Goal: Communication & Community: Share content

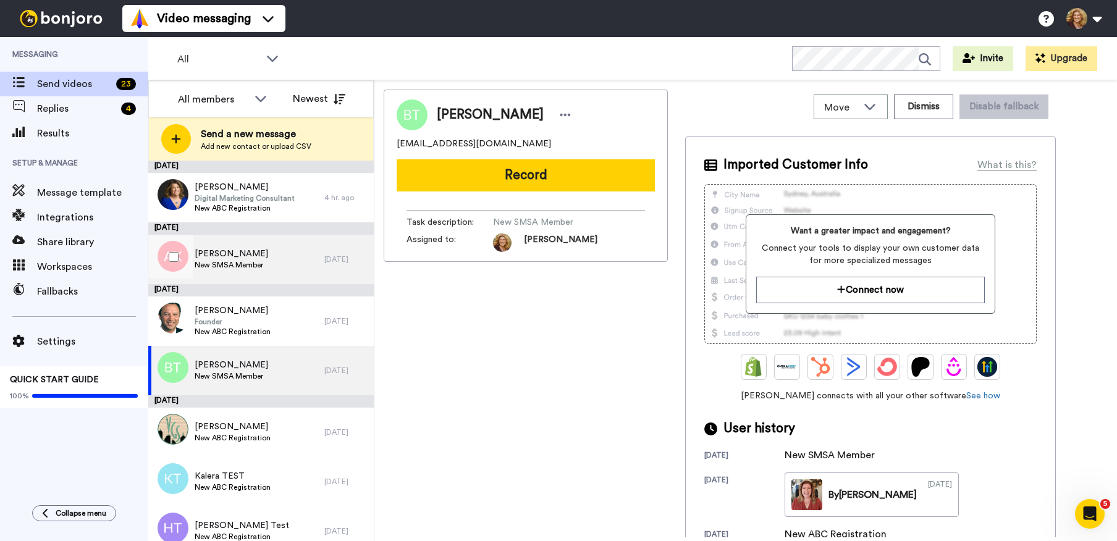
click at [262, 259] on span "Allison Kauffman" at bounding box center [232, 254] width 74 height 12
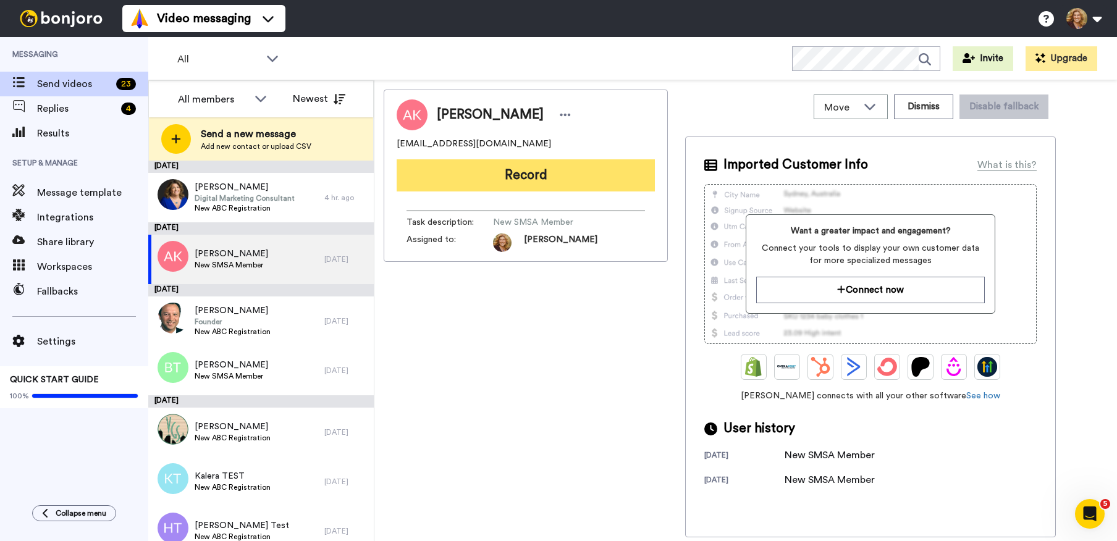
click at [532, 173] on button "Record" at bounding box center [526, 175] width 258 height 32
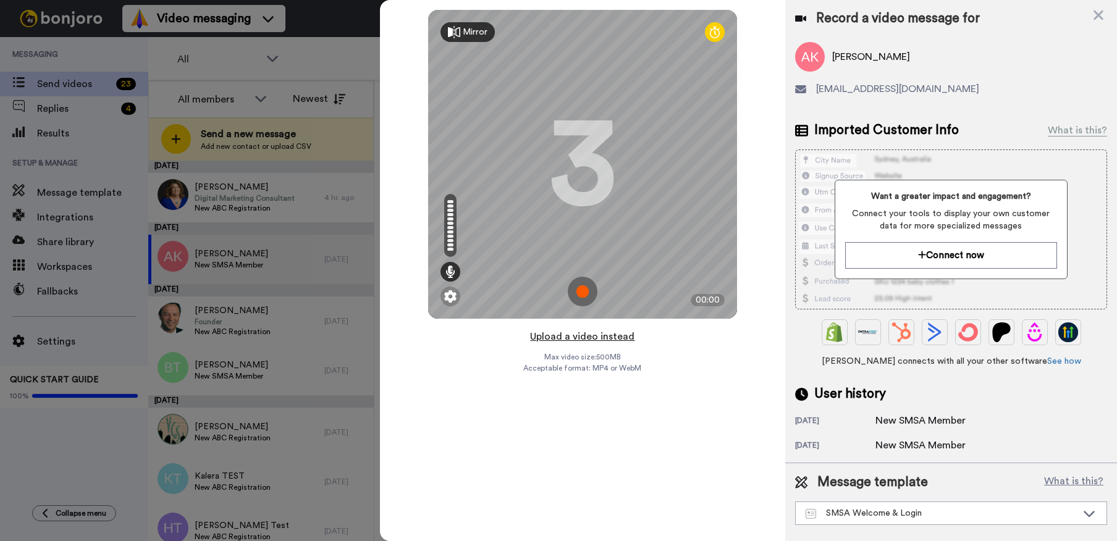
click at [591, 335] on button "Upload a video instead" at bounding box center [582, 337] width 112 height 16
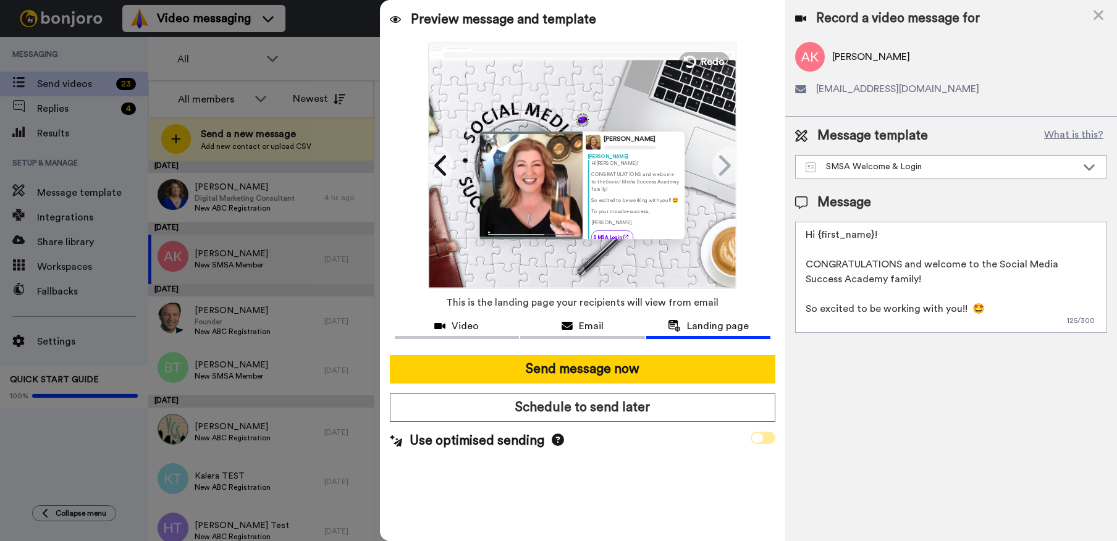
click at [768, 438] on span at bounding box center [763, 438] width 25 height 12
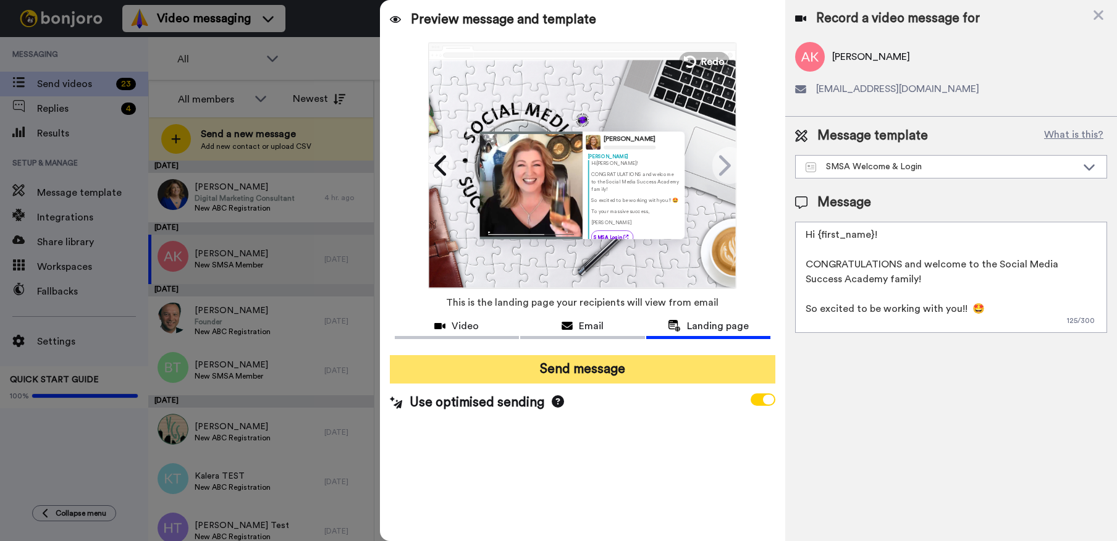
click at [574, 368] on button "Send message" at bounding box center [582, 369] width 385 height 28
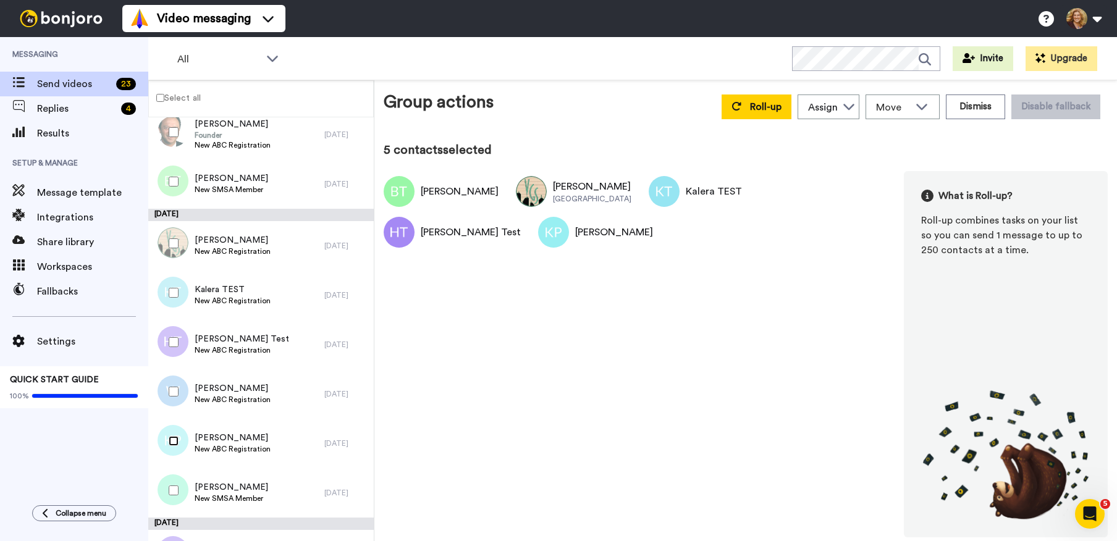
scroll to position [82, 0]
click at [759, 106] on span "Roll-up" at bounding box center [766, 107] width 32 height 10
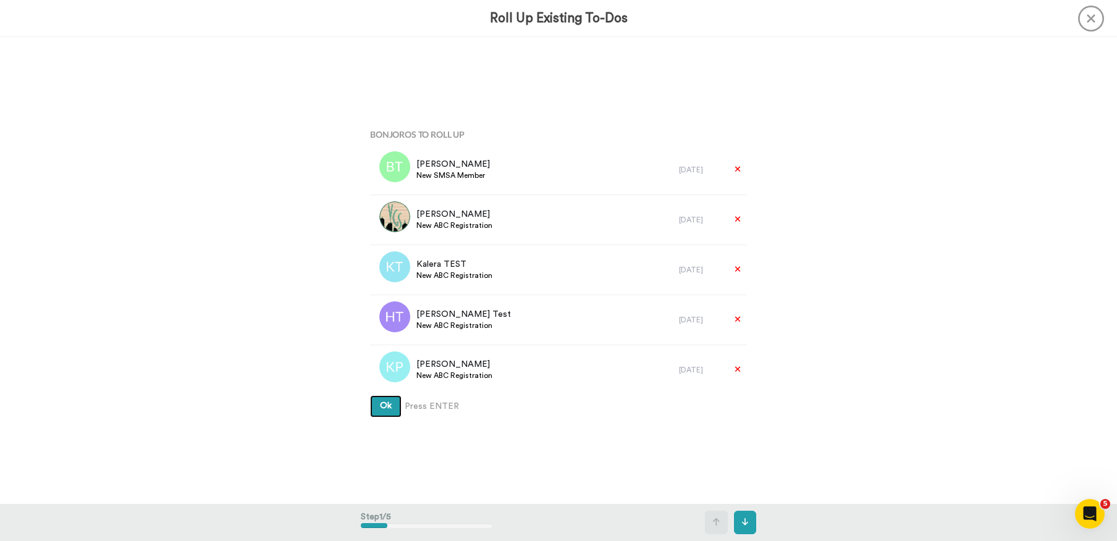
click at [382, 406] on span "Ok" at bounding box center [386, 406] width 12 height 9
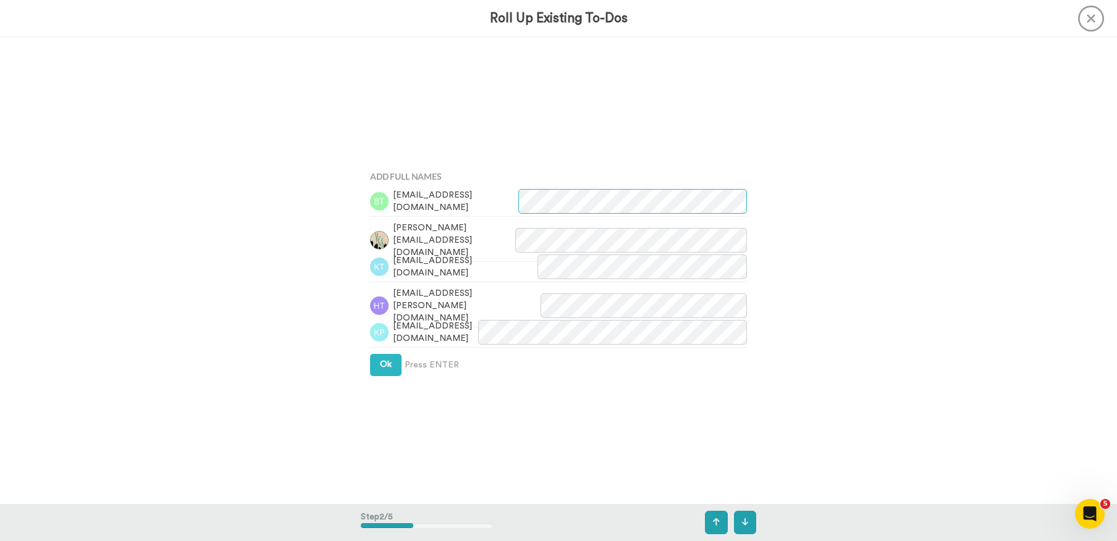
scroll to position [467, 0]
click at [381, 364] on span "Ok" at bounding box center [386, 364] width 12 height 9
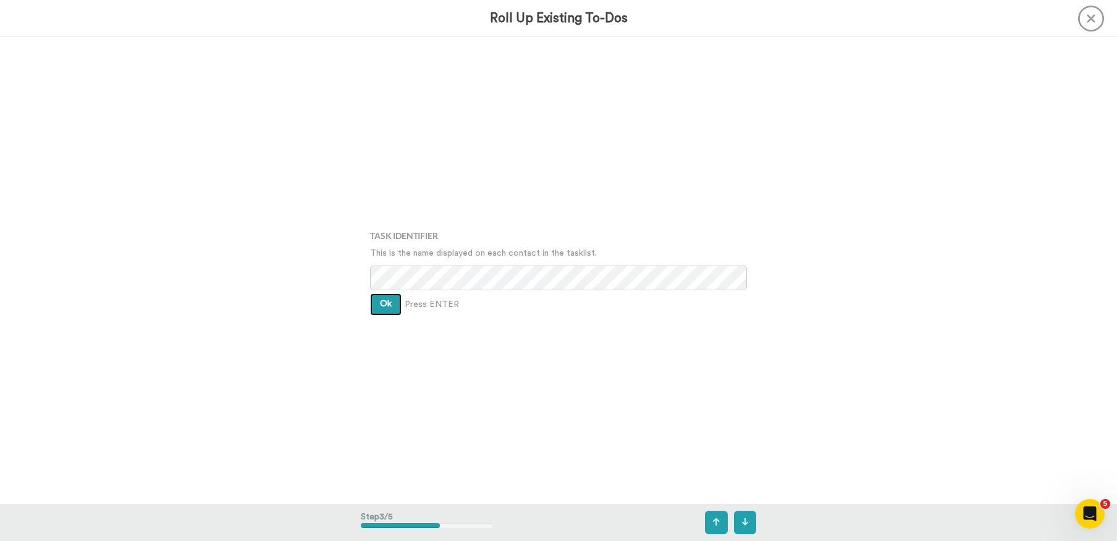
click at [382, 304] on span "Ok" at bounding box center [386, 304] width 12 height 9
click at [381, 293] on span "Ok" at bounding box center [386, 294] width 12 height 9
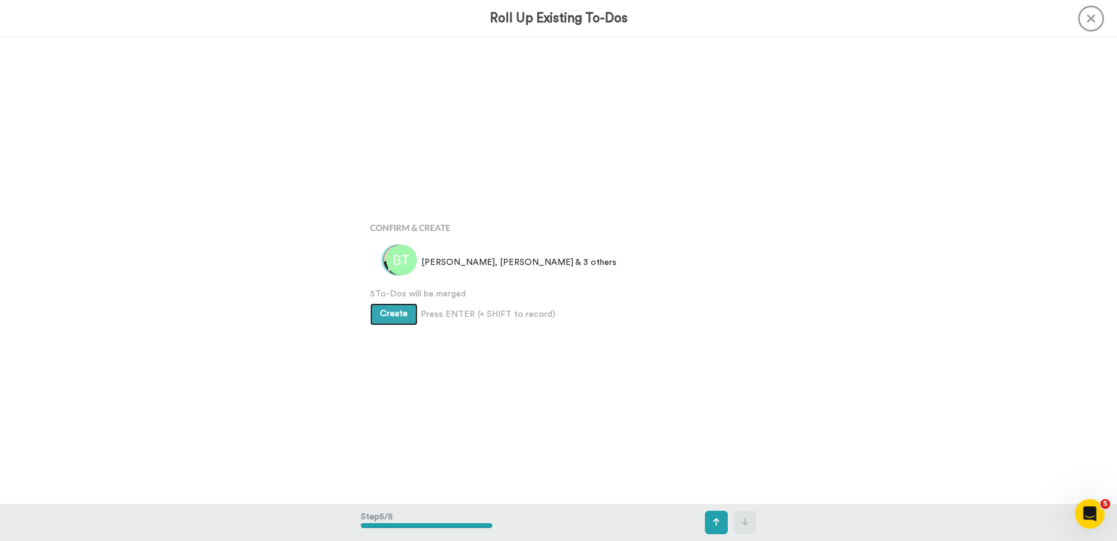
scroll to position [1866, 0]
click at [391, 319] on button "Create" at bounding box center [394, 314] width 48 height 22
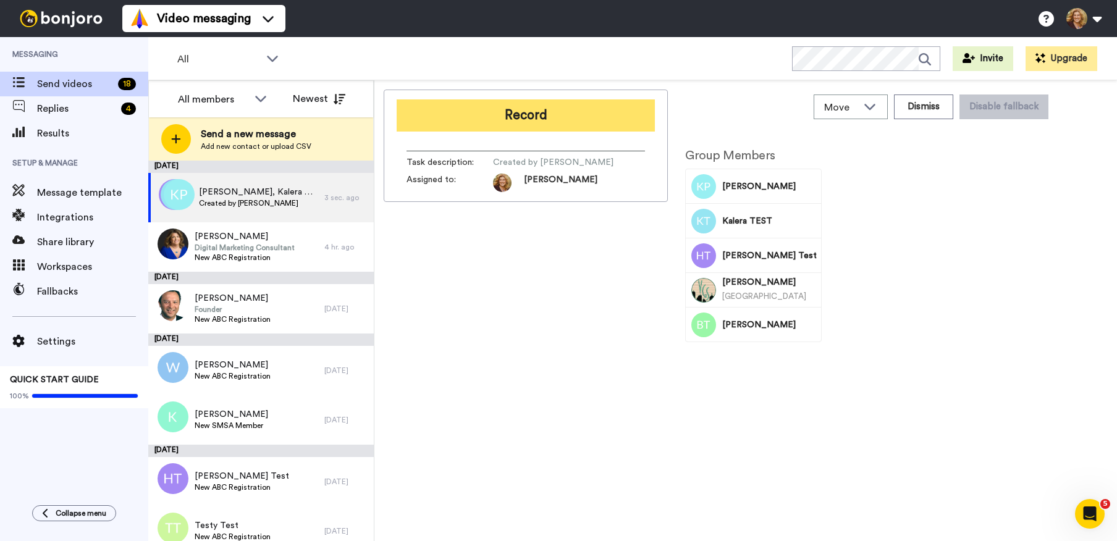
click at [532, 114] on button "Record" at bounding box center [526, 115] width 258 height 32
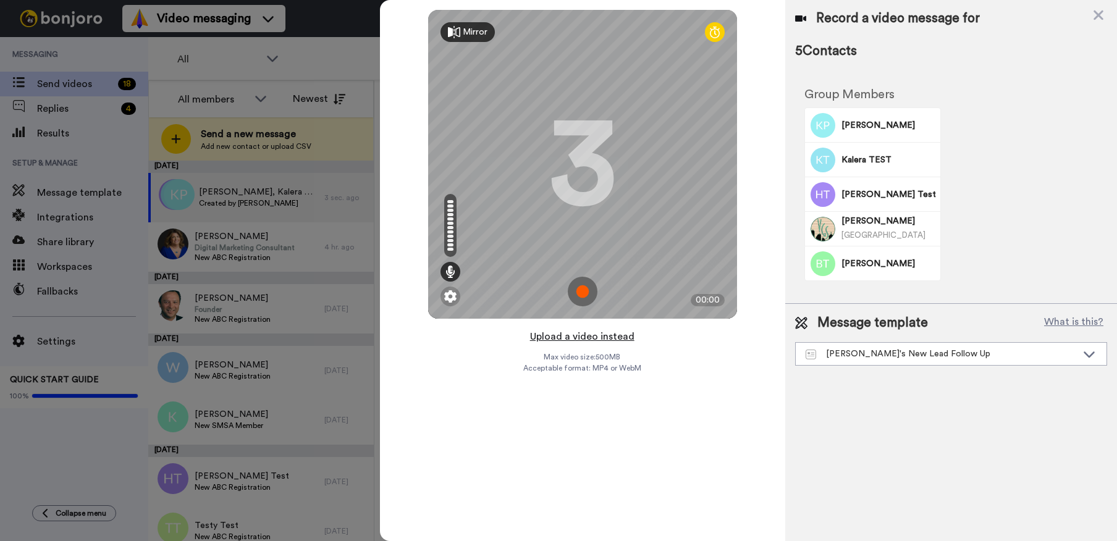
click at [578, 337] on button "Upload a video instead" at bounding box center [582, 337] width 112 height 16
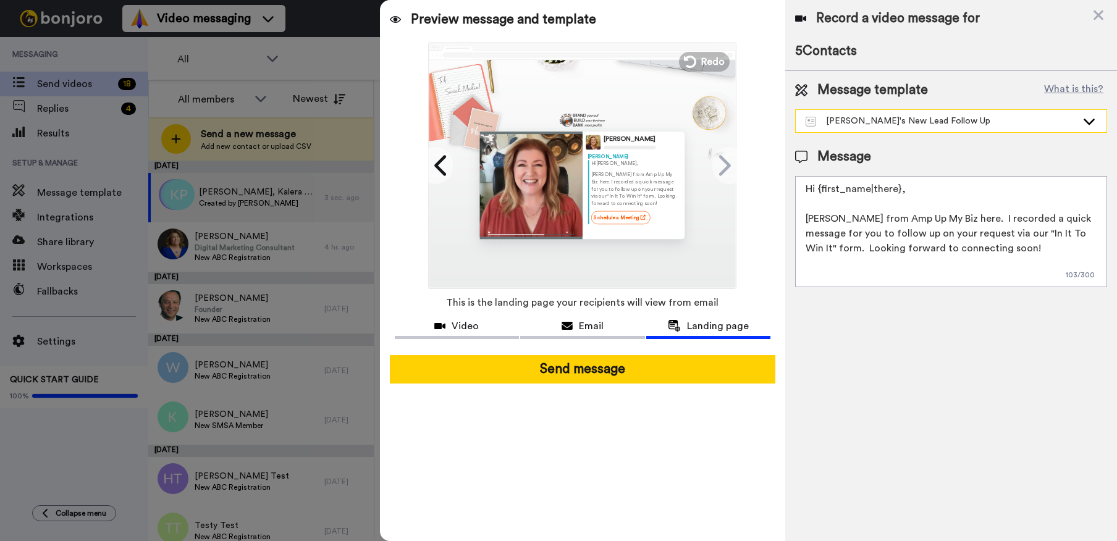
click at [909, 122] on div "Bridget's New Lead Follow Up" at bounding box center [940, 121] width 271 height 12
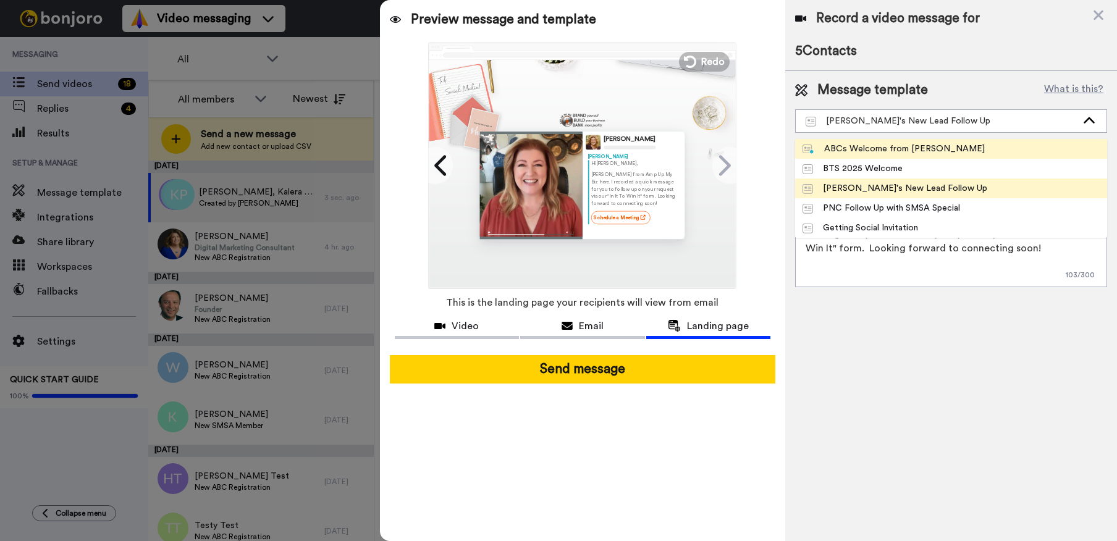
click at [905, 143] on div "ABCs Welcome from Bridget" at bounding box center [893, 149] width 182 height 12
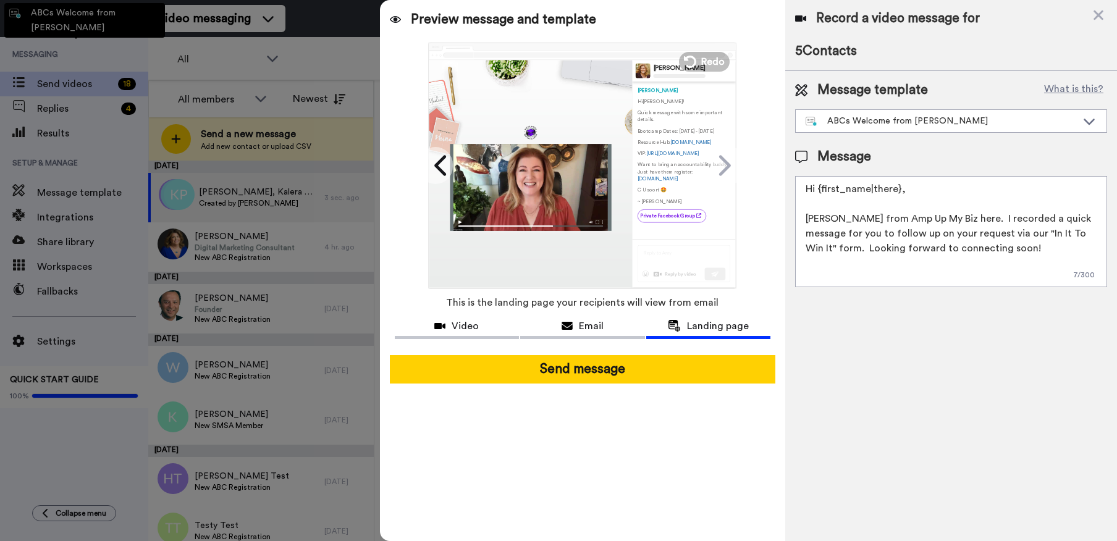
type textarea "Hi {first_name}! Quick message with some important details. Bootcamp Dates: Oct…"
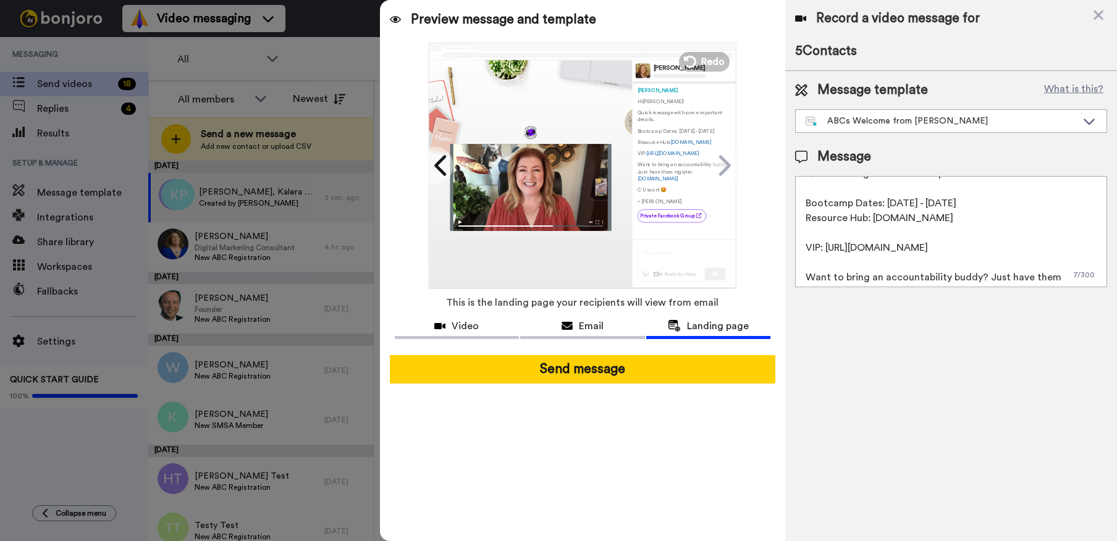
scroll to position [49, 0]
drag, startPoint x: 1021, startPoint y: 243, endPoint x: 828, endPoint y: 248, distance: 193.4
click at [827, 248] on textarea "Hi {first_name}! Quick message with some important details. Bootcamp Dates: Oct…" at bounding box center [951, 231] width 312 height 111
click at [1016, 227] on textarea "Hi {first_name}! Quick message with some important details. Bootcamp Dates: Oct…" at bounding box center [951, 231] width 312 height 111
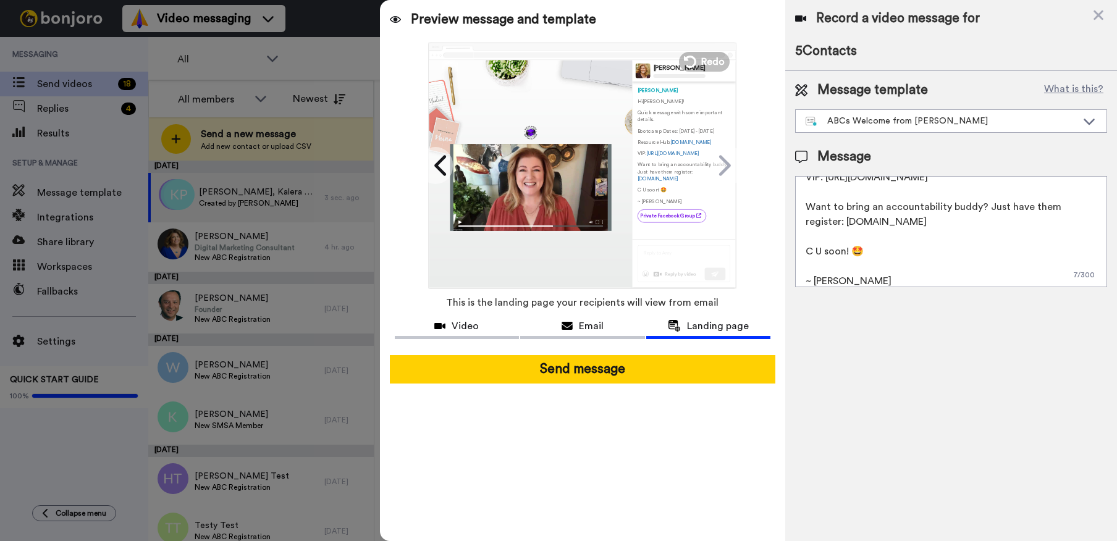
scroll to position [122, 0]
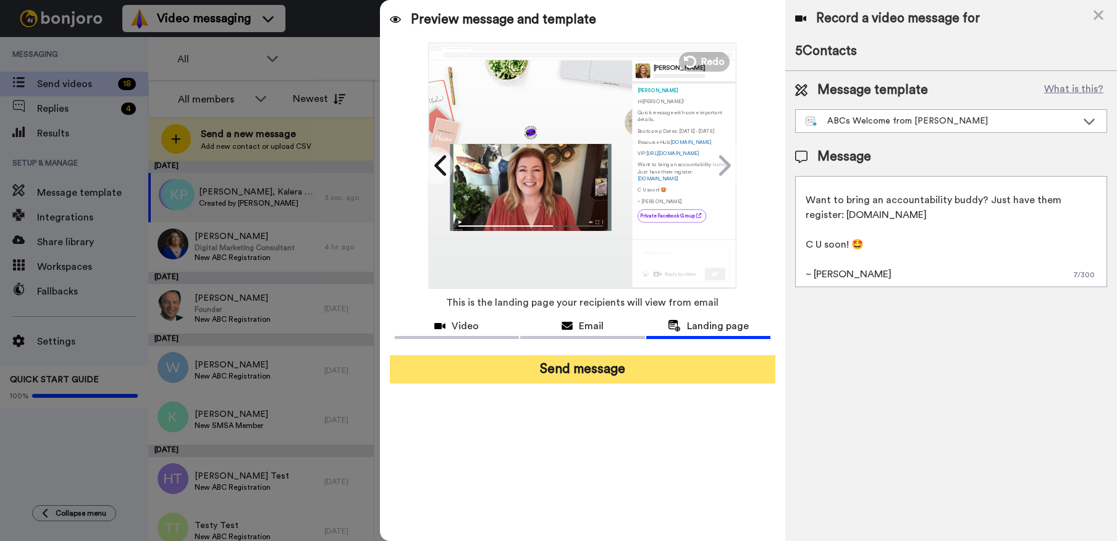
click at [589, 371] on button "Send message" at bounding box center [582, 369] width 385 height 28
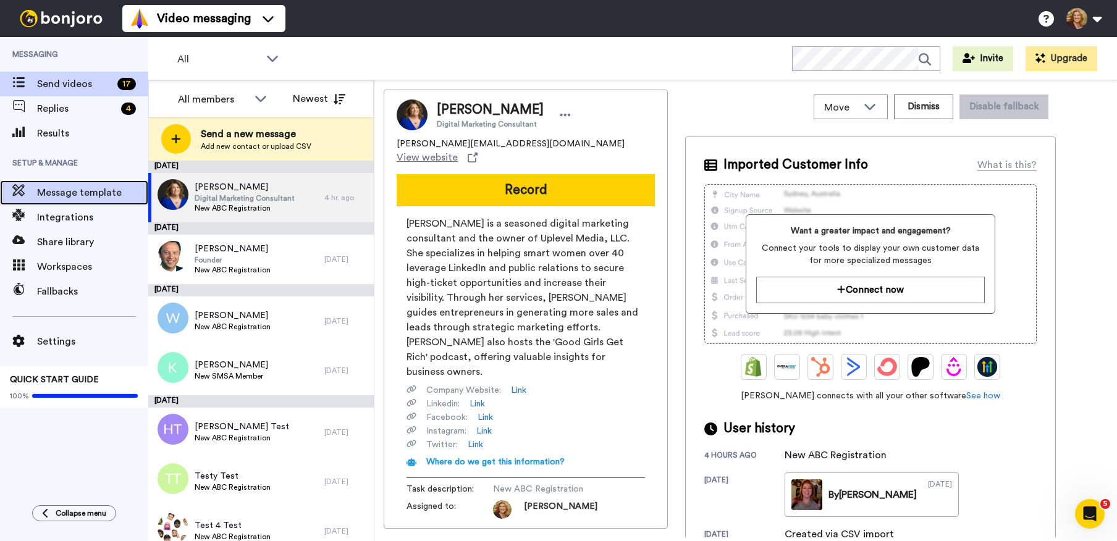
click at [83, 193] on span "Message template" at bounding box center [92, 192] width 111 height 15
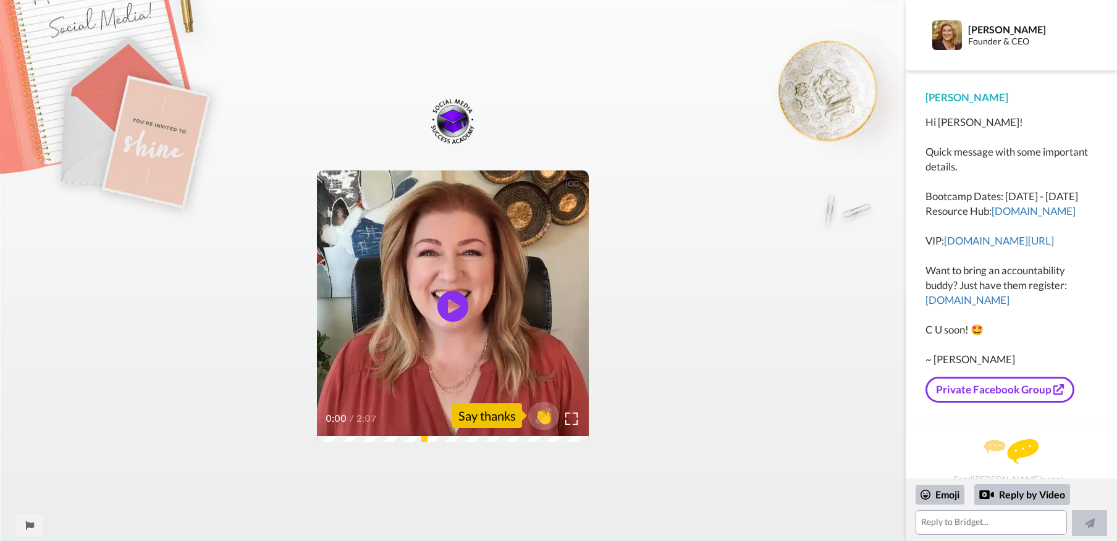
scroll to position [13, 0]
click at [998, 247] on link "[DOMAIN_NAME][URL]" at bounding box center [999, 240] width 110 height 13
click at [991, 217] on link "[DOMAIN_NAME]" at bounding box center [1033, 210] width 84 height 13
click at [995, 306] on link "[DOMAIN_NAME]" at bounding box center [967, 299] width 84 height 13
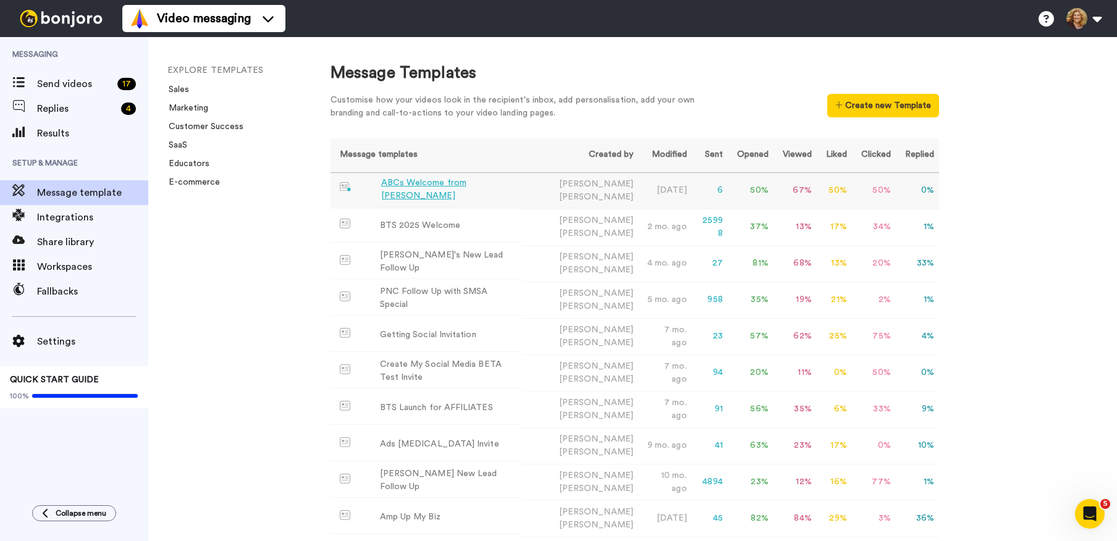
click at [437, 188] on div "ABCs Welcome from [PERSON_NAME]" at bounding box center [448, 190] width 135 height 26
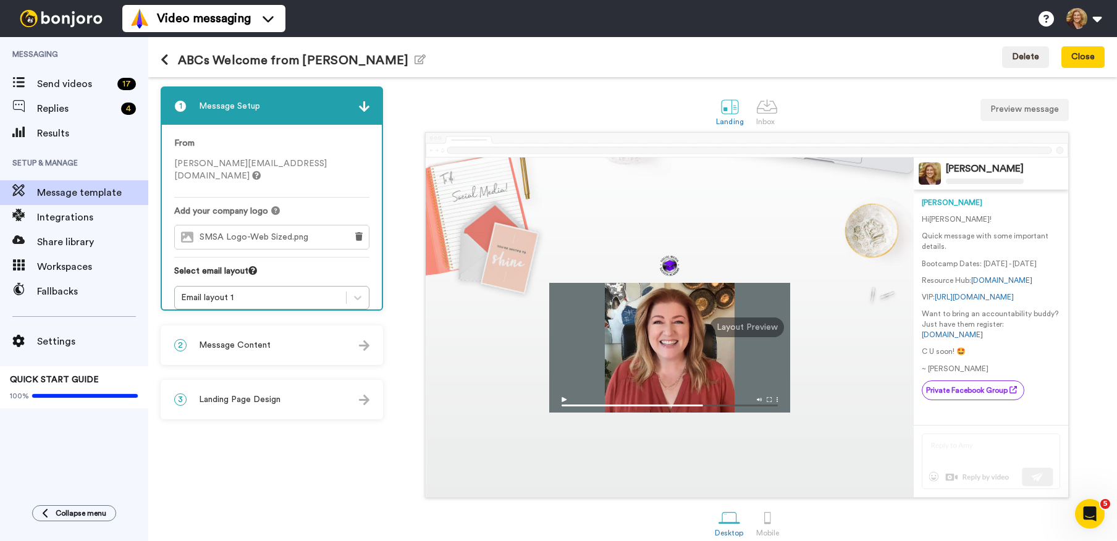
click at [242, 341] on span "Message Content" at bounding box center [235, 345] width 72 height 12
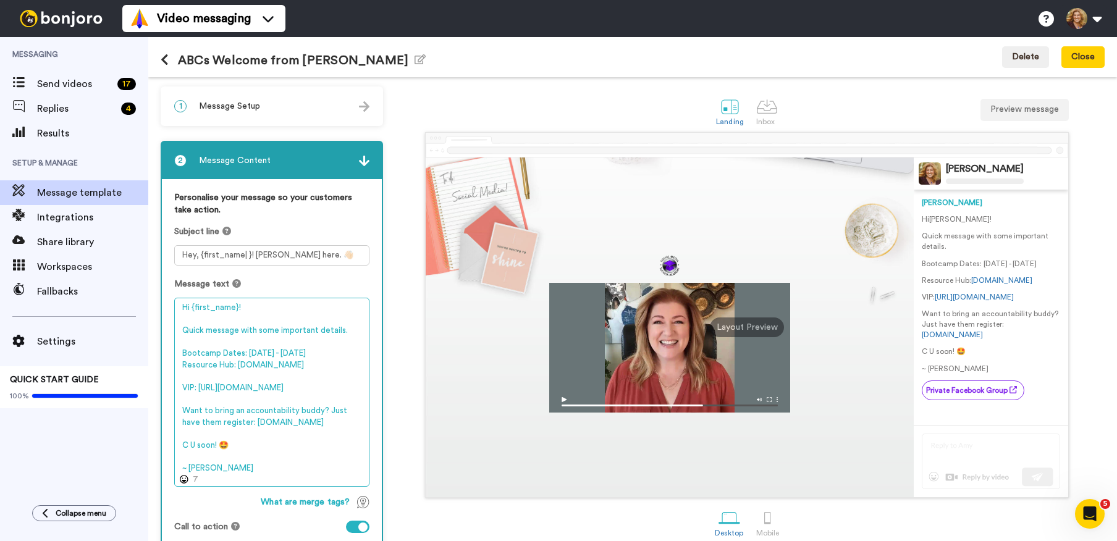
click at [351, 385] on textarea "Hi {first_name}! Quick message with some important details. Bootcamp Dates: [DA…" at bounding box center [271, 392] width 195 height 189
type textarea "Hi {first_name}! Quick message with some important details. Bootcamp Dates: [DA…"
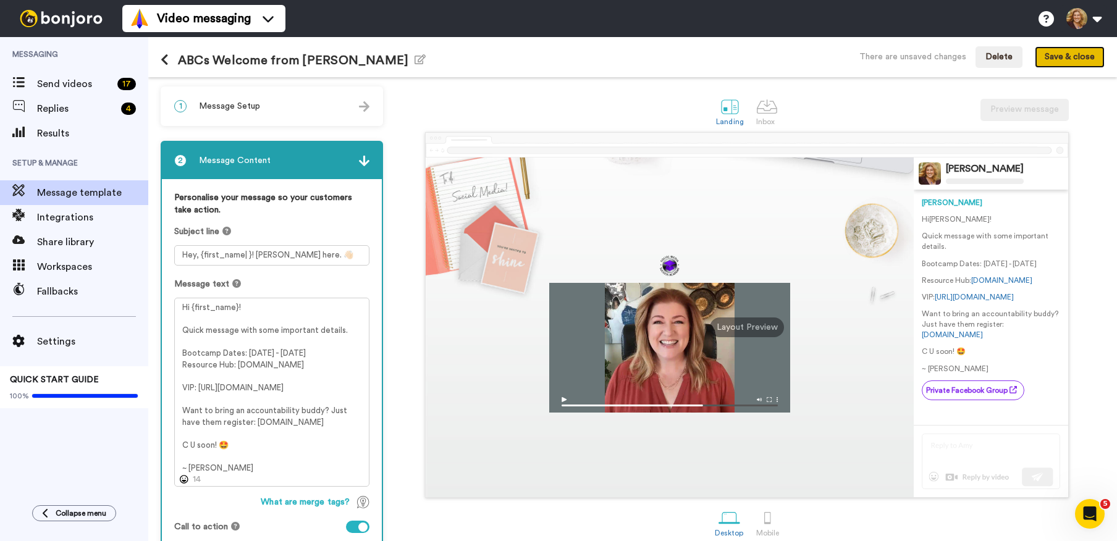
click at [1074, 57] on button "Save & close" at bounding box center [1070, 57] width 70 height 22
